Goal: Information Seeking & Learning: Learn about a topic

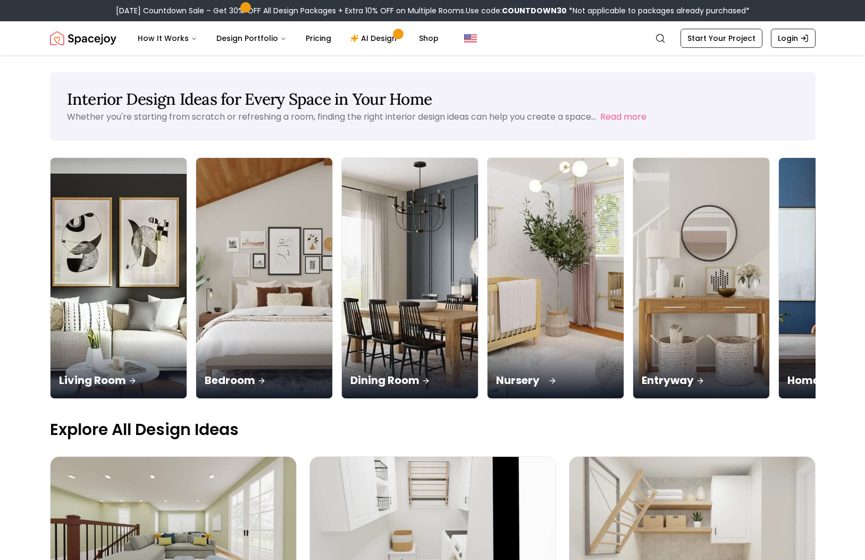
scroll to position [0, 2]
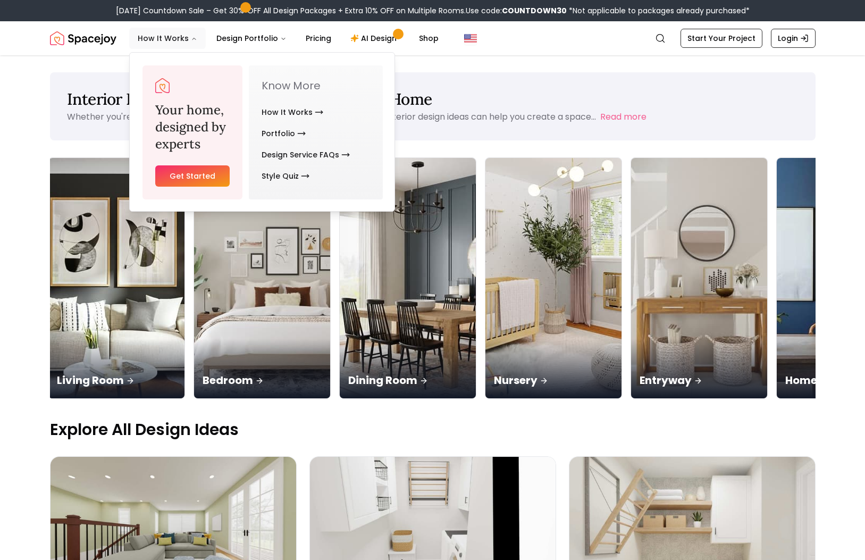
click at [160, 34] on button "How It Works" at bounding box center [167, 38] width 77 height 21
click at [161, 38] on button "How It Works" at bounding box center [167, 38] width 77 height 21
click at [179, 38] on button "How It Works" at bounding box center [167, 38] width 77 height 21
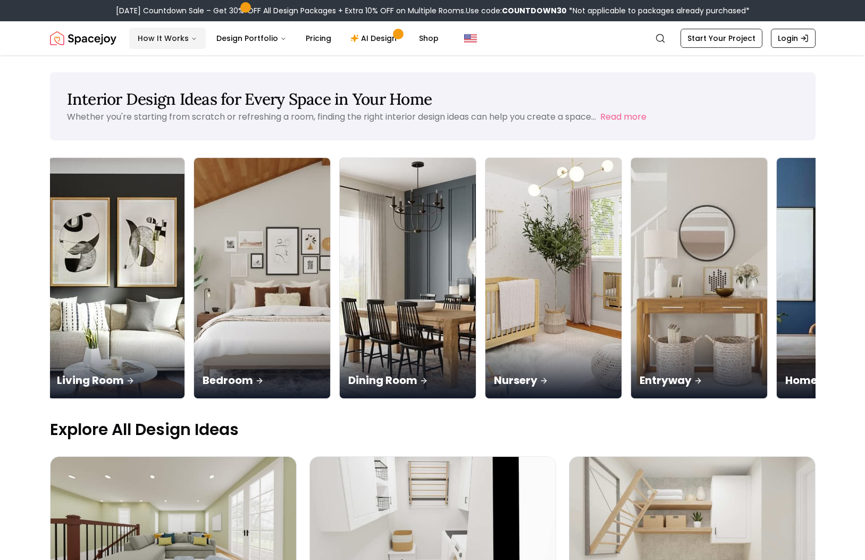
click at [179, 38] on button "How It Works" at bounding box center [167, 38] width 77 height 21
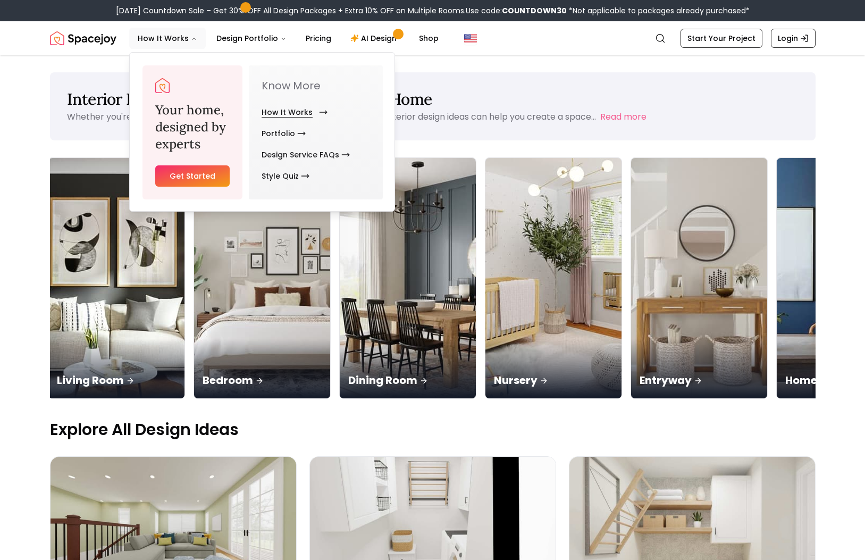
click at [303, 113] on link "How It Works" at bounding box center [293, 112] width 62 height 21
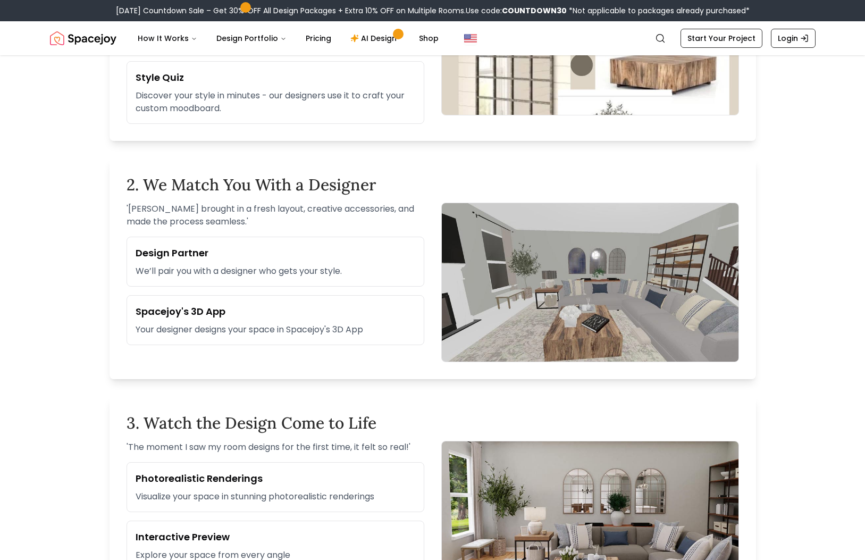
scroll to position [477, 0]
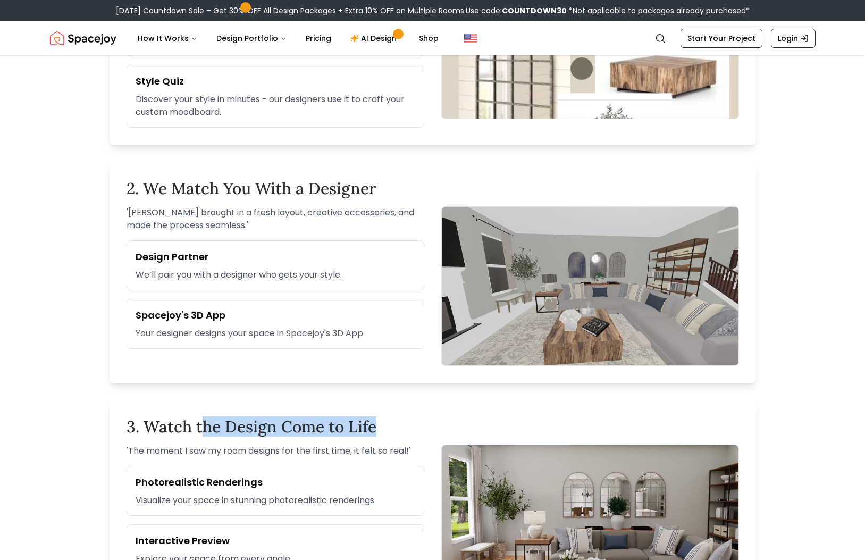
drag, startPoint x: 343, startPoint y: 432, endPoint x: 375, endPoint y: 432, distance: 32.4
click at [375, 432] on h2 "3. Watch the Design Come to Life" at bounding box center [433, 426] width 613 height 19
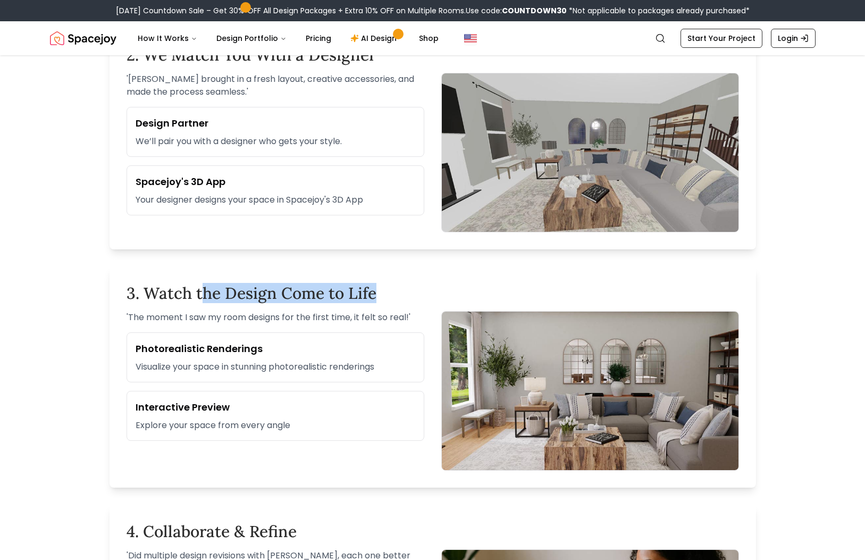
scroll to position [622, 0]
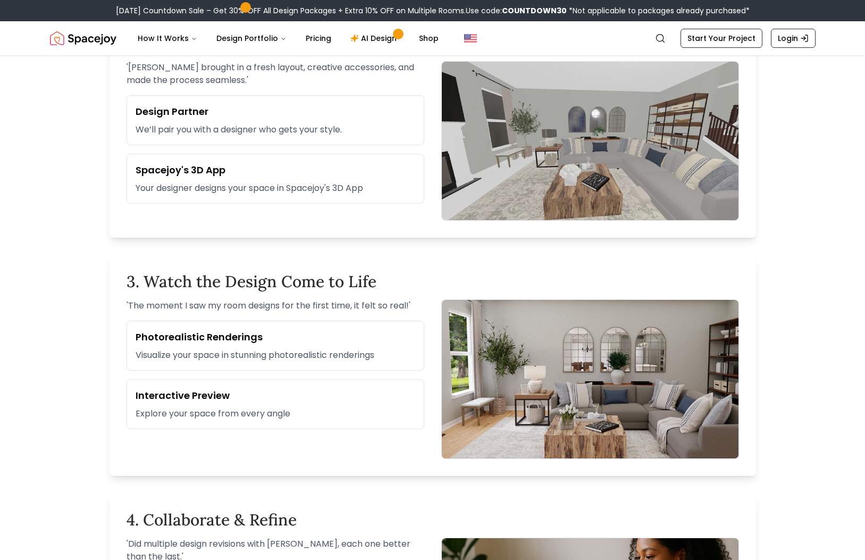
click at [276, 350] on p "Visualize your space in stunning photorealistic renderings" at bounding box center [276, 355] width 280 height 13
click at [215, 388] on h3 "Interactive Preview" at bounding box center [276, 395] width 280 height 15
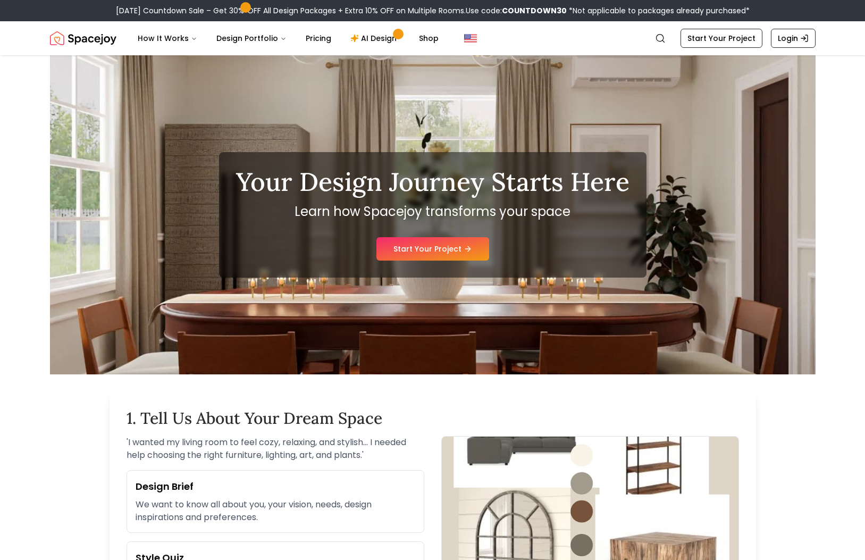
scroll to position [1, 0]
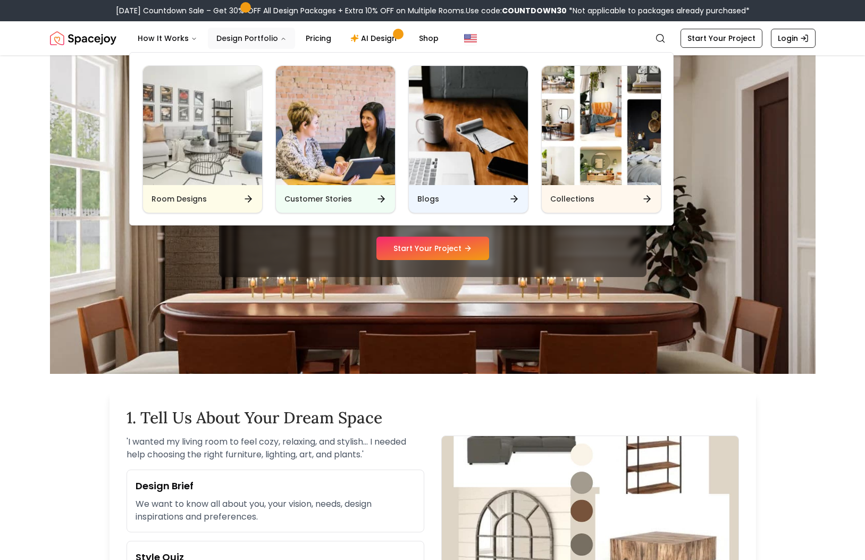
click at [239, 34] on button "Design Portfolio" at bounding box center [251, 38] width 87 height 21
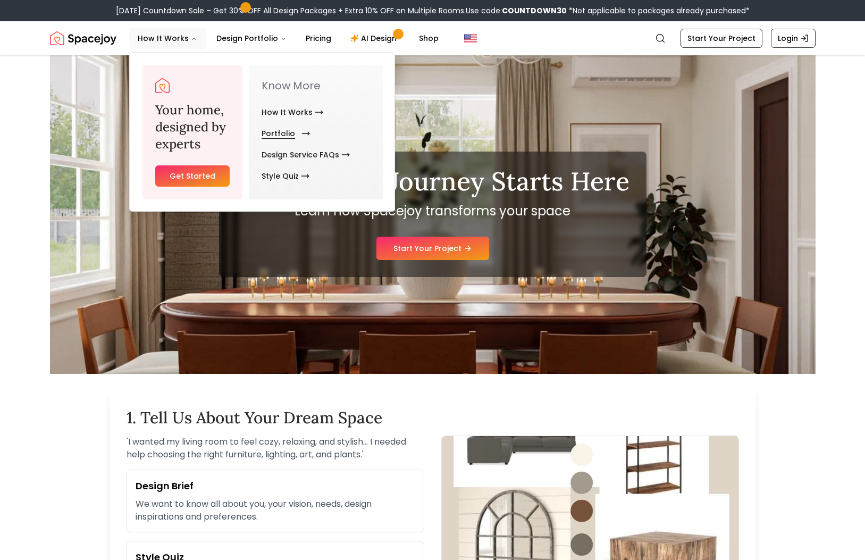
click at [285, 138] on link "Portfolio" at bounding box center [284, 133] width 44 height 21
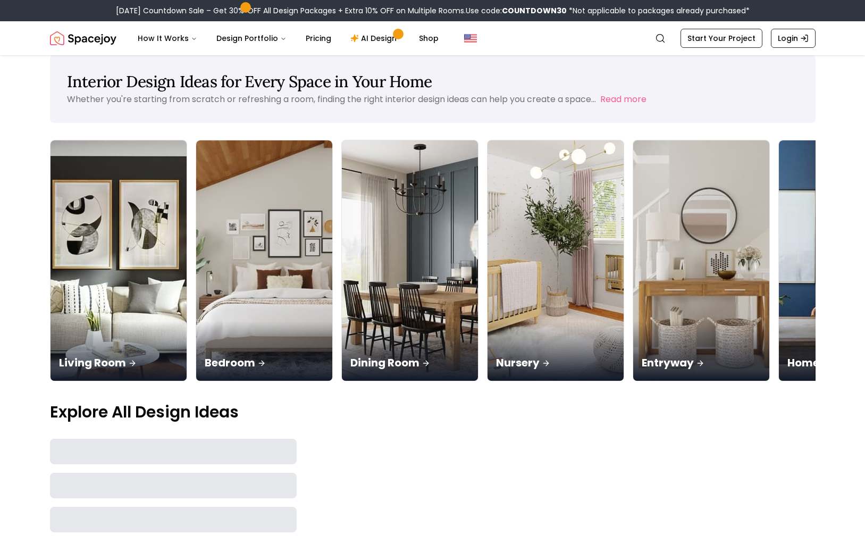
scroll to position [16, 0]
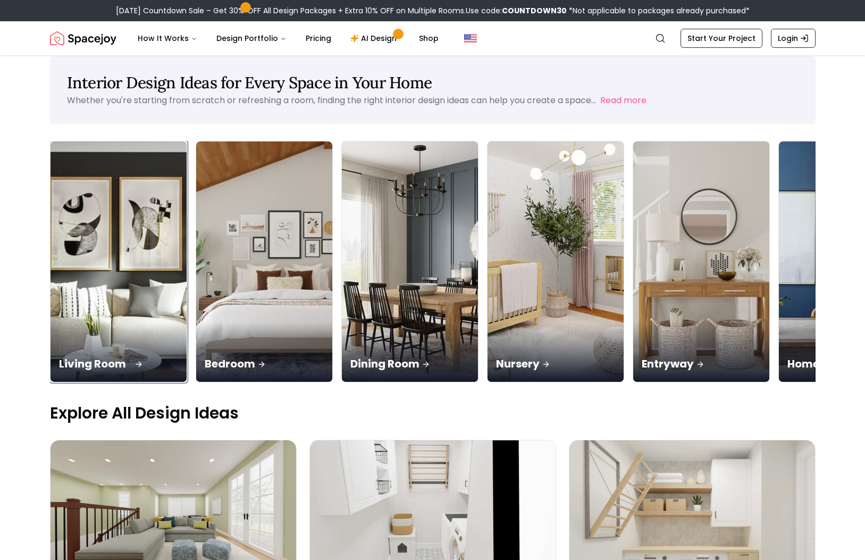
click at [107, 238] on img at bounding box center [118, 262] width 143 height 253
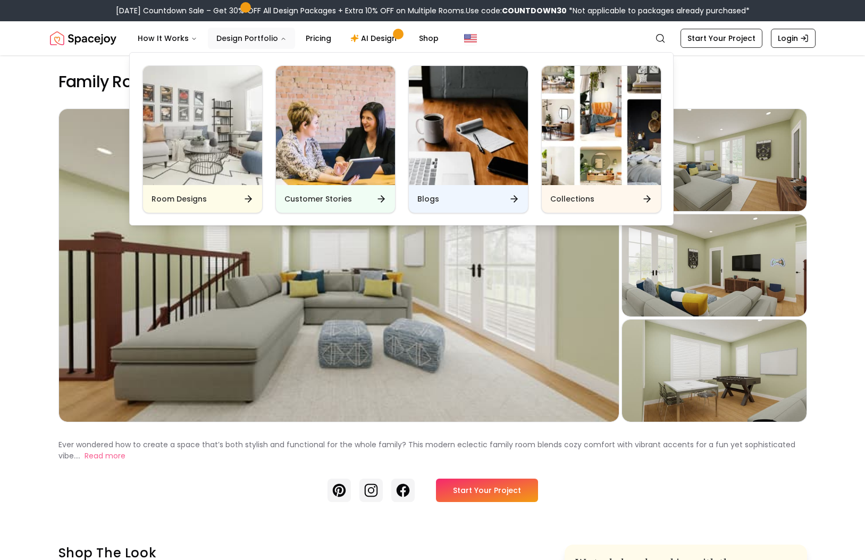
click at [230, 36] on button "Design Portfolio" at bounding box center [251, 38] width 87 height 21
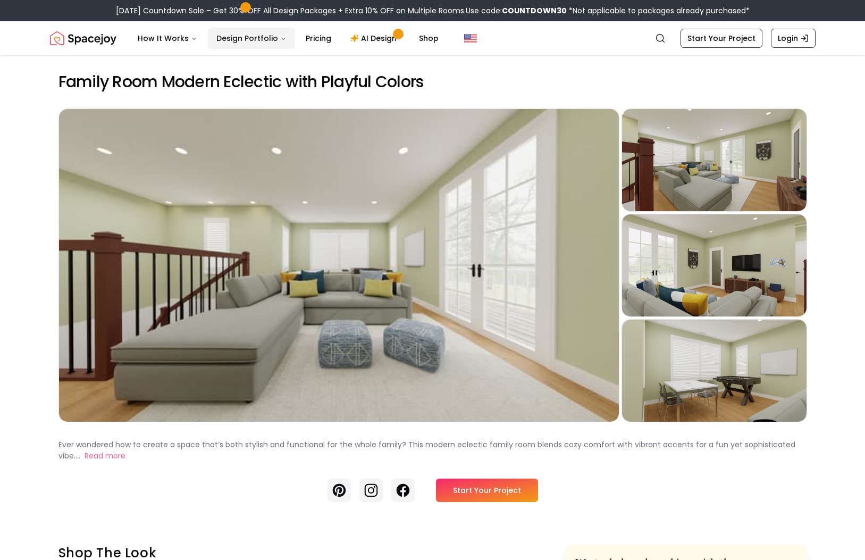
click at [230, 36] on button "Design Portfolio" at bounding box center [251, 38] width 87 height 21
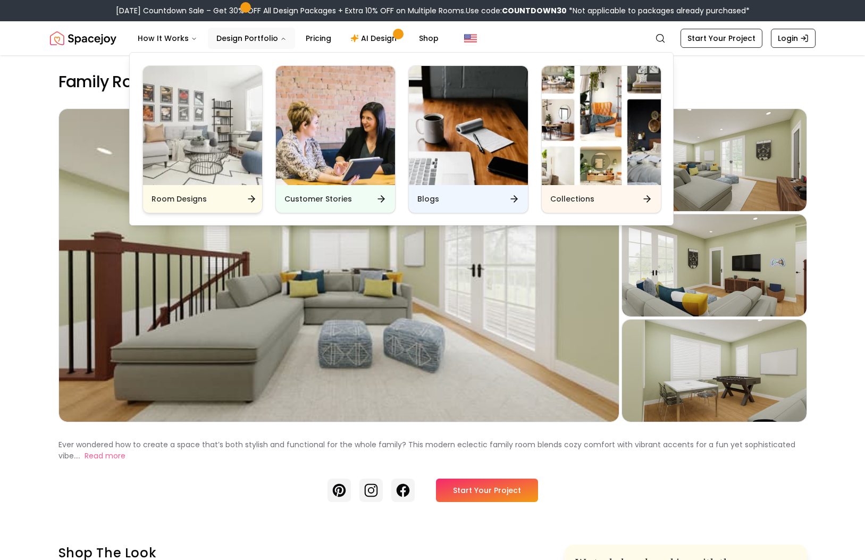
click at [203, 106] on img "Main" at bounding box center [202, 125] width 119 height 119
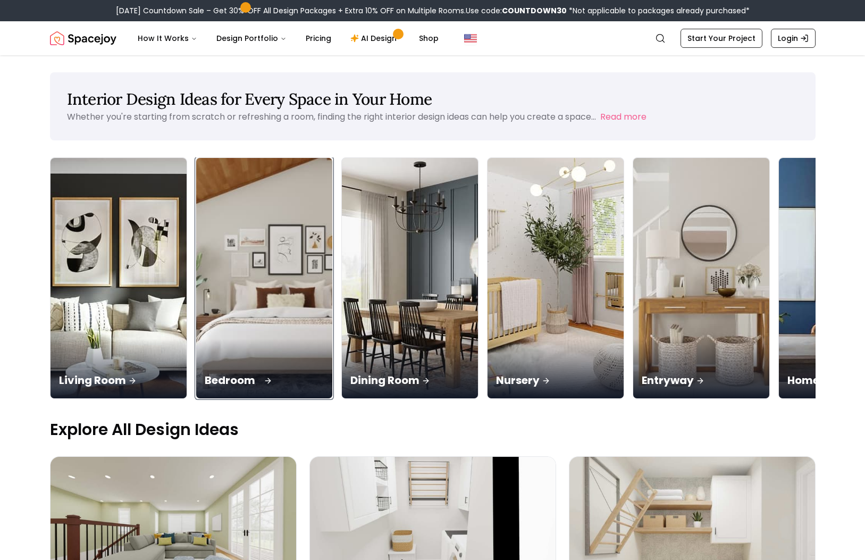
click at [207, 232] on img at bounding box center [264, 278] width 143 height 253
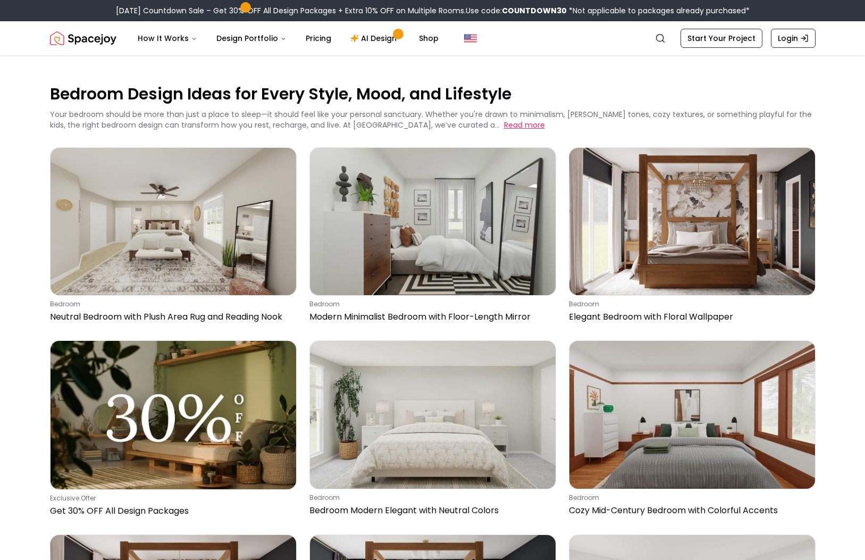
click at [504, 129] on button "Read more" at bounding box center [524, 125] width 41 height 11
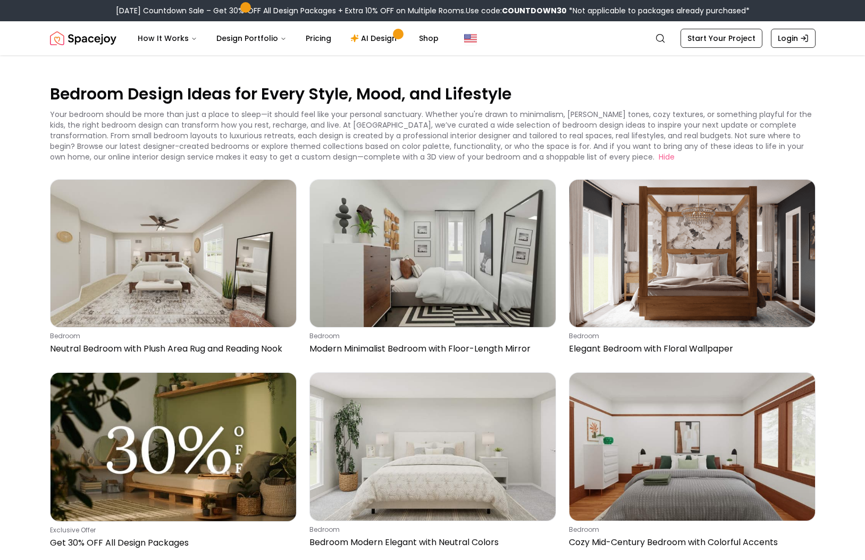
click at [87, 50] on nav "Spacejoy Search How It Works Design Portfolio Pricing AI Design Shop Search Sta…" at bounding box center [433, 38] width 766 height 34
click at [122, 30] on nav "Spacejoy Search How It Works Design Portfolio Pricing AI Design Shop Search Sta…" at bounding box center [433, 38] width 766 height 34
click at [79, 37] on img "Spacejoy" at bounding box center [83, 38] width 66 height 21
